Goal: Task Accomplishment & Management: Use online tool/utility

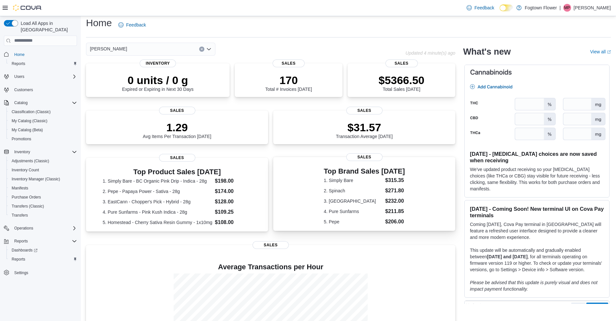
scroll to position [1, 0]
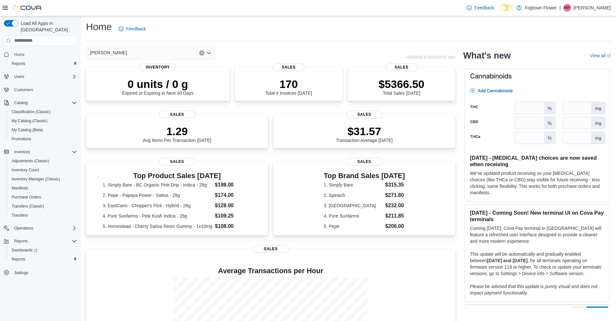
click at [180, 56] on div "Finch" at bounding box center [150, 53] width 129 height 13
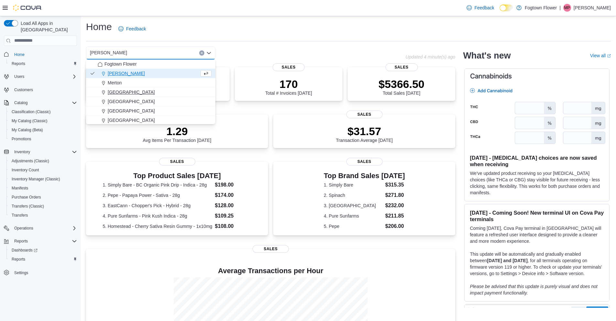
click at [134, 88] on button "Midtown" at bounding box center [150, 92] width 129 height 9
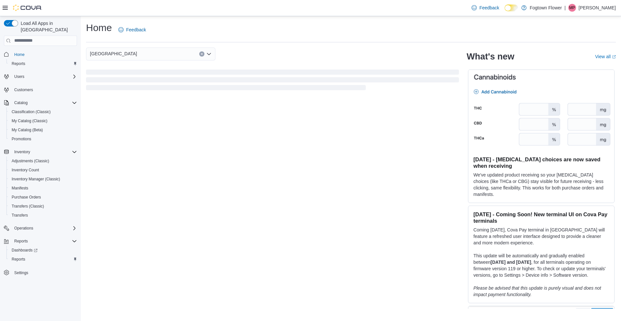
click at [136, 55] on div "Midtown" at bounding box center [150, 54] width 129 height 13
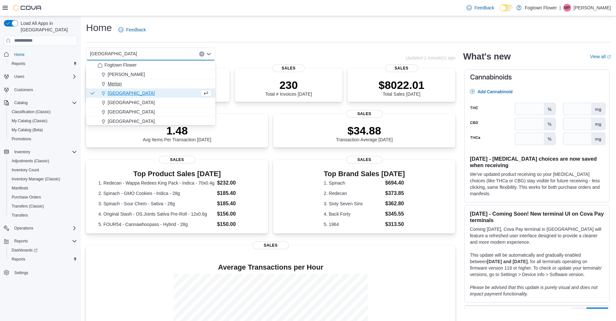
click at [136, 81] on div "Merton" at bounding box center [155, 84] width 114 height 6
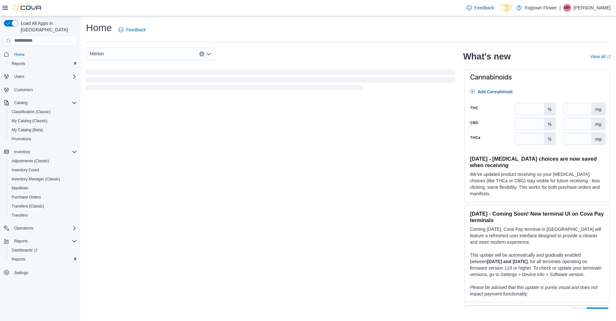
click at [141, 56] on div "Merton Combo box. Selected. Merton. Press Backspace to delete Merton. Combo box…" at bounding box center [150, 54] width 129 height 13
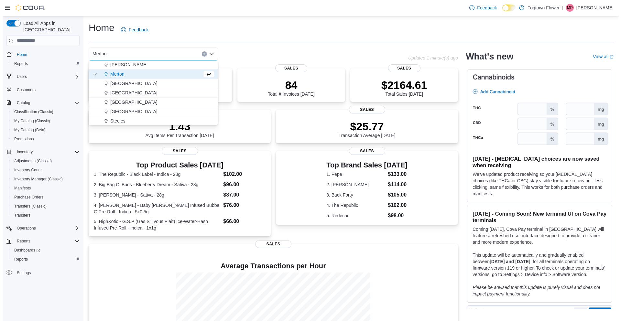
scroll to position [10, 0]
click at [138, 92] on span "Mount Pleasant" at bounding box center [131, 92] width 47 height 6
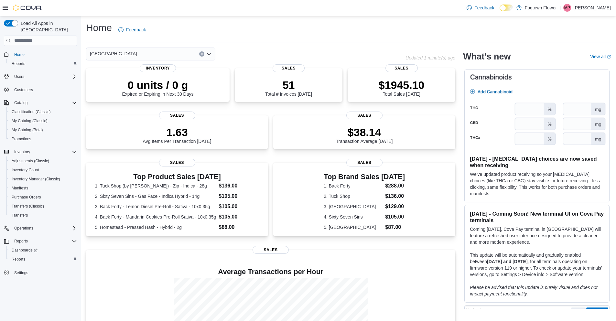
click at [135, 64] on div "Mount Pleasant Updated 1 minute(s) ago 0 units / 0 g Expired or Expiring in Nex…" at bounding box center [271, 217] width 370 height 339
click at [139, 53] on div "Mount Pleasant" at bounding box center [150, 54] width 129 height 13
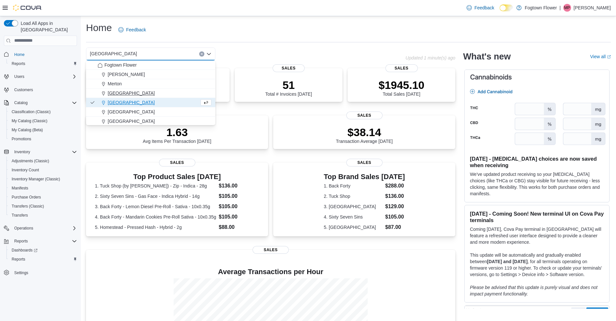
click at [134, 93] on div "Midtown" at bounding box center [155, 93] width 114 height 6
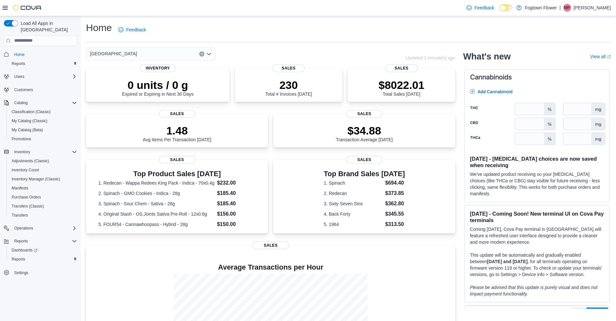
click at [136, 58] on div "Midtown" at bounding box center [150, 54] width 129 height 13
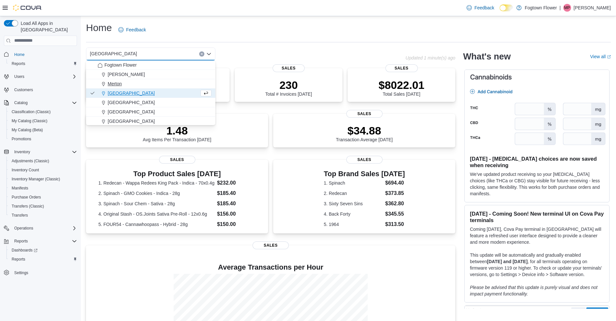
click at [139, 83] on div "Merton" at bounding box center [155, 84] width 114 height 6
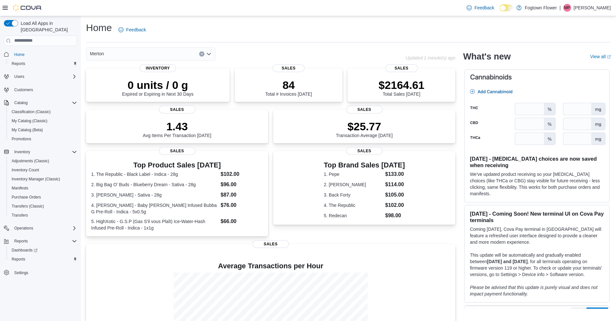
click at [138, 64] on div "Merton Combo box. Selected. Merton. Press Backspace to delete Merton. Combo box…" at bounding box center [271, 212] width 370 height 328
click at [142, 56] on div "Merton" at bounding box center [150, 54] width 129 height 13
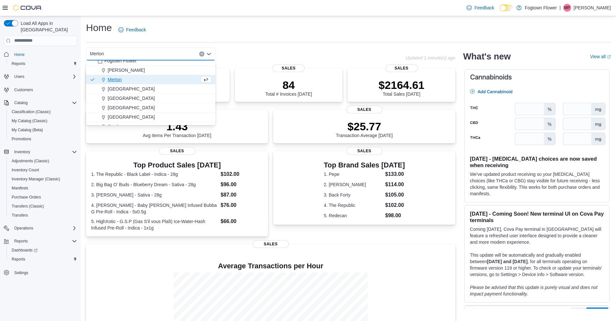
scroll to position [10, 0]
click at [131, 95] on button "Mount Pleasant" at bounding box center [150, 92] width 129 height 9
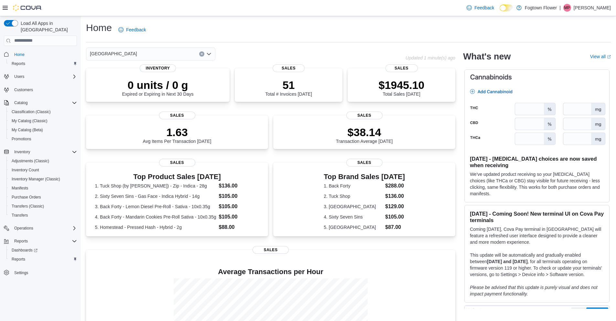
click at [127, 54] on div "Mount Pleasant Combo box. Selected. Mount Pleasant. Press Backspace to delete M…" at bounding box center [150, 54] width 129 height 13
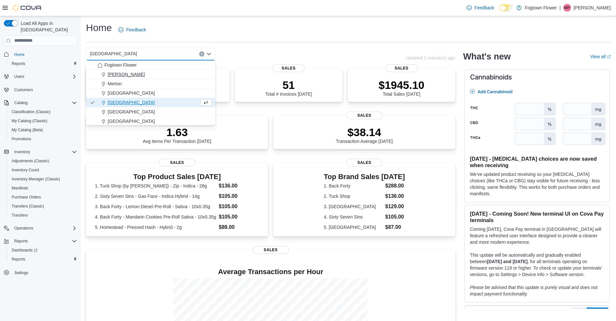
click at [131, 74] on div "Finch" at bounding box center [155, 74] width 114 height 6
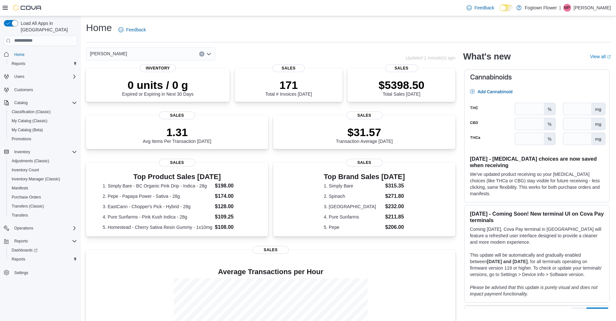
click at [129, 60] on div "Finch Combo box. Selected. Finch. Press Backspace to delete Finch. Combo box in…" at bounding box center [150, 54] width 129 height 13
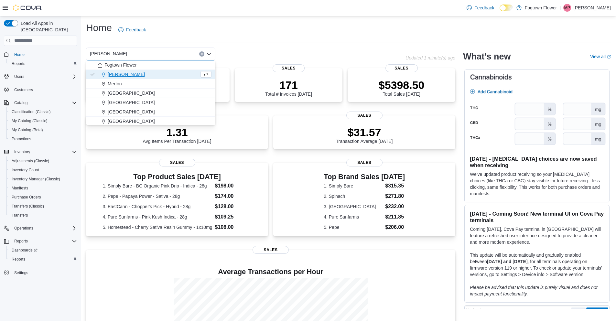
click at [135, 71] on button "Finch" at bounding box center [150, 74] width 129 height 9
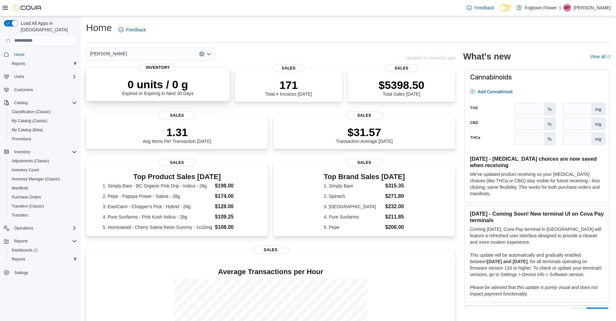
click at [133, 69] on div "0 units / 0 g Expired or Expiring in Next 30 Days Inventory" at bounding box center [158, 85] width 144 height 34
click at [136, 49] on div "Finch" at bounding box center [150, 54] width 129 height 13
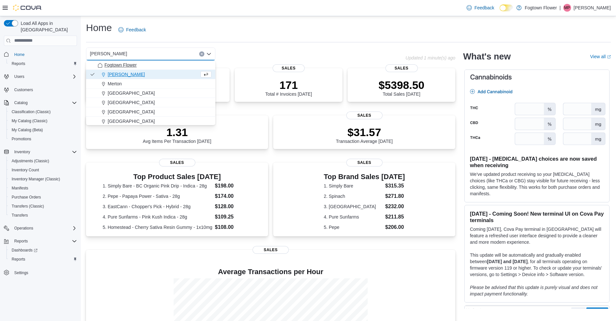
click at [133, 63] on span "Fogtown Flower" at bounding box center [121, 65] width 32 height 6
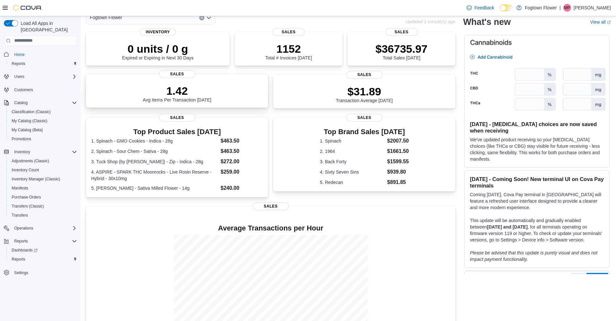
scroll to position [0, 0]
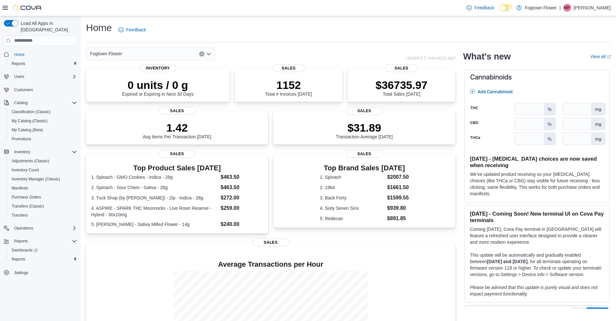
click at [154, 50] on div "Fogtown Flower Combo box. Selected. Fogtown Flower. Press Backspace to delete F…" at bounding box center [150, 54] width 129 height 13
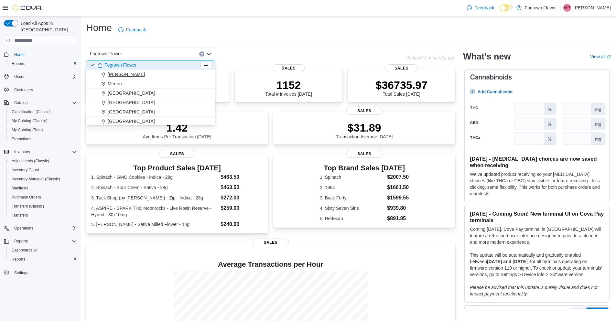
click at [153, 73] on div "Finch" at bounding box center [155, 74] width 114 height 6
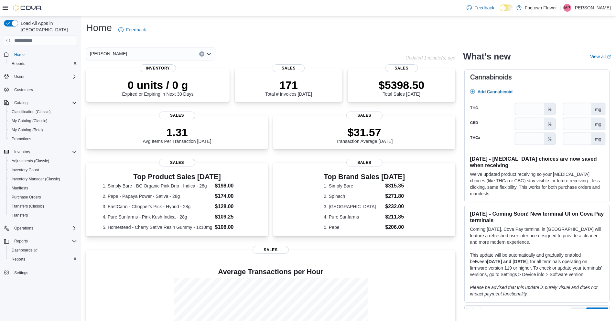
click at [159, 52] on div "Finch" at bounding box center [150, 54] width 129 height 13
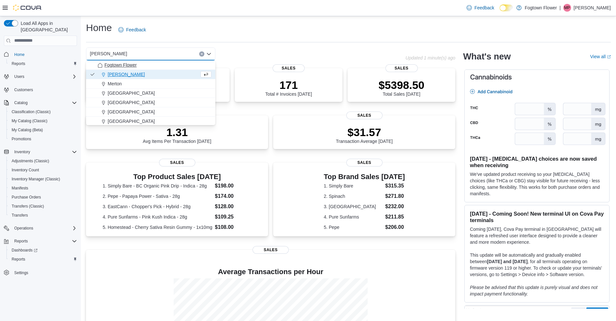
click at [158, 66] on div "Fogtown Flower" at bounding box center [155, 65] width 114 height 6
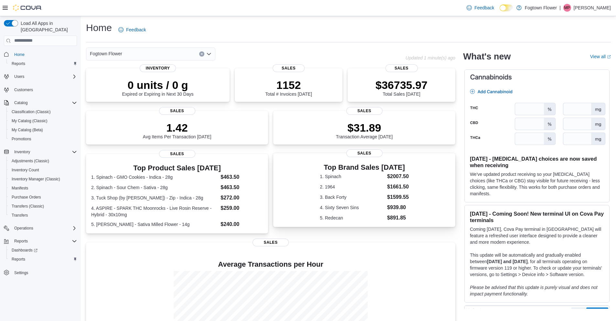
click at [324, 194] on dt "3. Back Forty" at bounding box center [352, 197] width 65 height 6
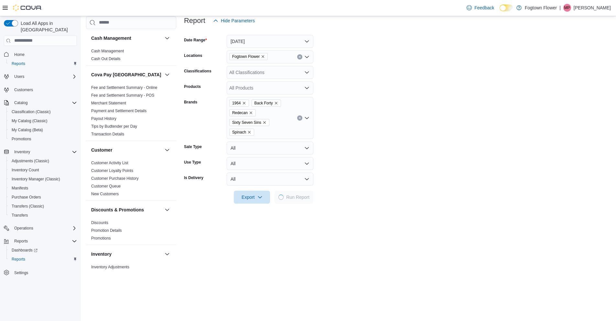
scroll to position [129, 0]
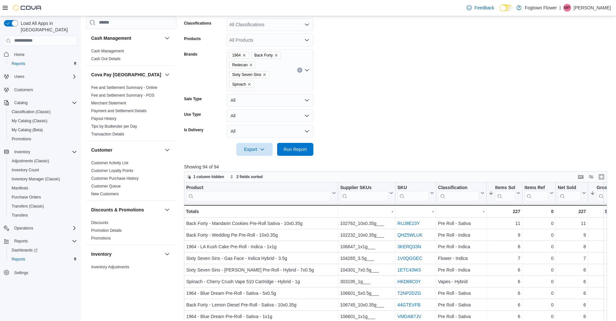
click at [251, 84] on icon "Remove Spinach from selection in this group" at bounding box center [250, 85] width 4 height 4
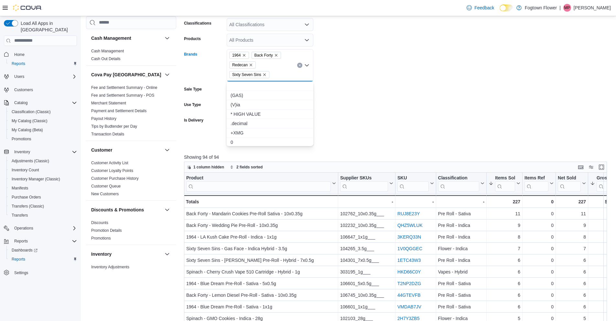
click at [252, 63] on icon "Remove Redecan from selection in this group" at bounding box center [251, 65] width 4 height 4
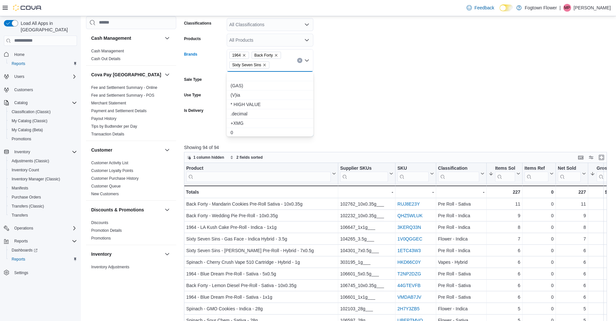
click at [245, 56] on icon "Remove 1964 from selection in this group" at bounding box center [244, 55] width 4 height 4
click at [255, 54] on icon "Remove Back Forty from selection in this group" at bounding box center [254, 55] width 4 height 4
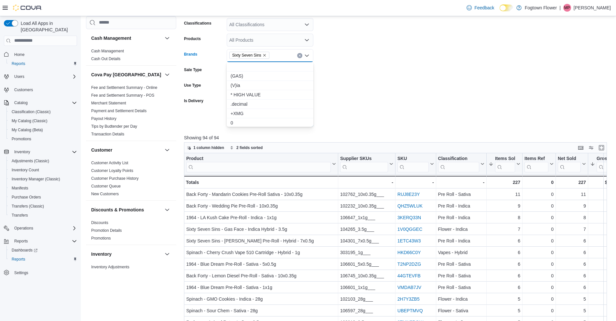
click at [371, 74] on form "Date Range [DATE] Locations Fogtown Flower Classifications All Classifications …" at bounding box center [398, 53] width 428 height 148
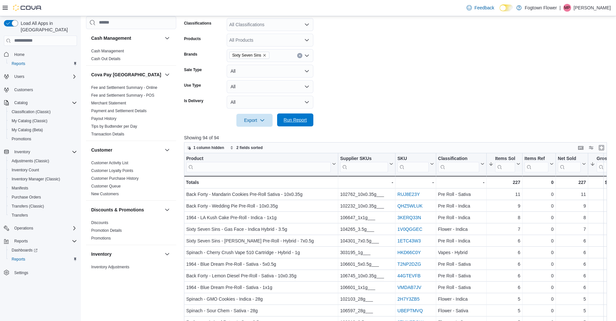
click at [293, 124] on span "Run Report" at bounding box center [295, 120] width 28 height 13
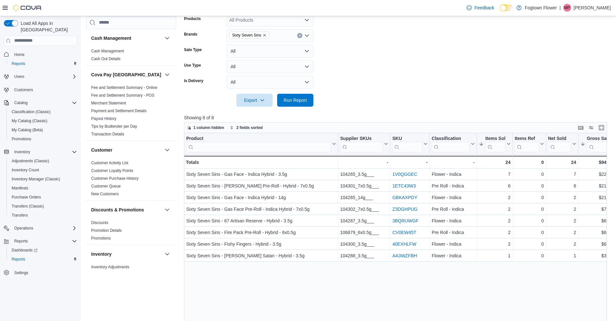
scroll to position [135, 0]
